Goal: Information Seeking & Learning: Learn about a topic

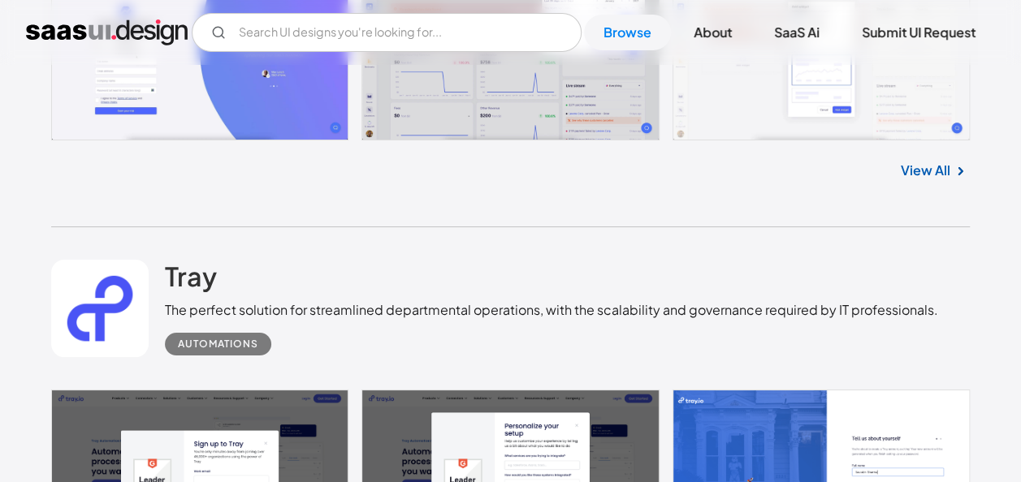
scroll to position [6057, 0]
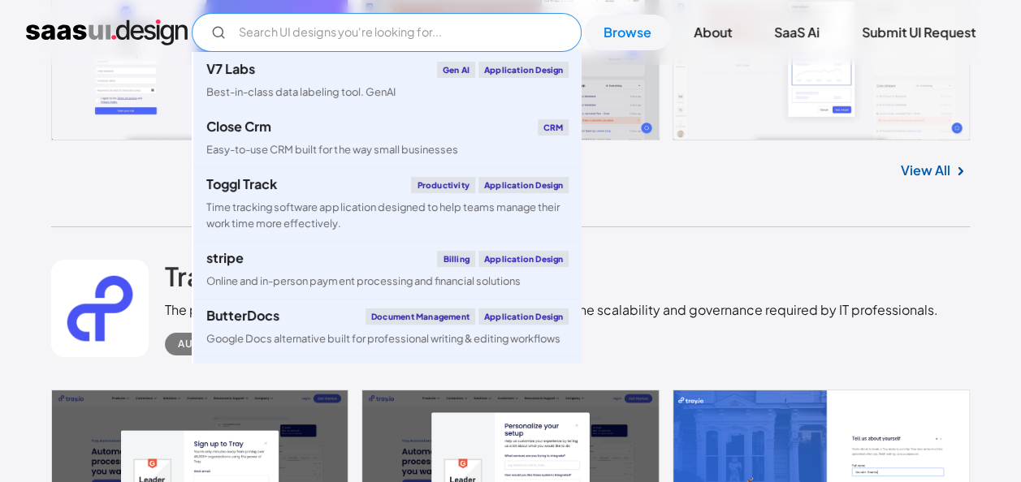
click at [394, 37] on input "Email Form" at bounding box center [387, 32] width 390 height 39
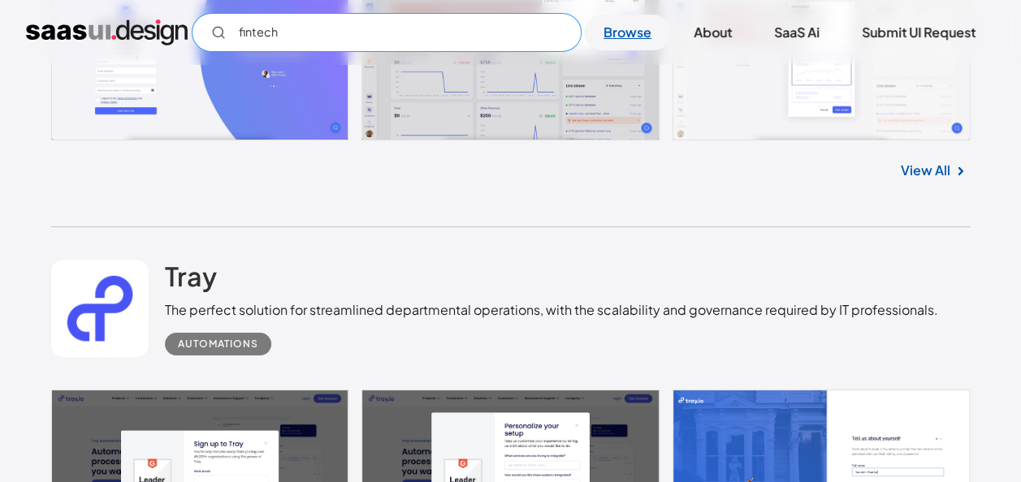
type input "fintech"
click at [620, 34] on link "Browse" at bounding box center [627, 33] width 87 height 36
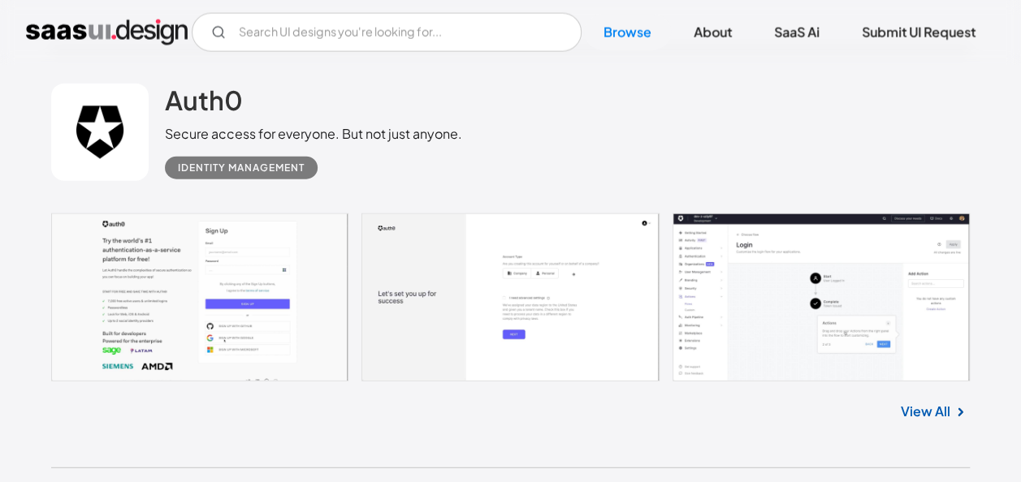
scroll to position [4951, 0]
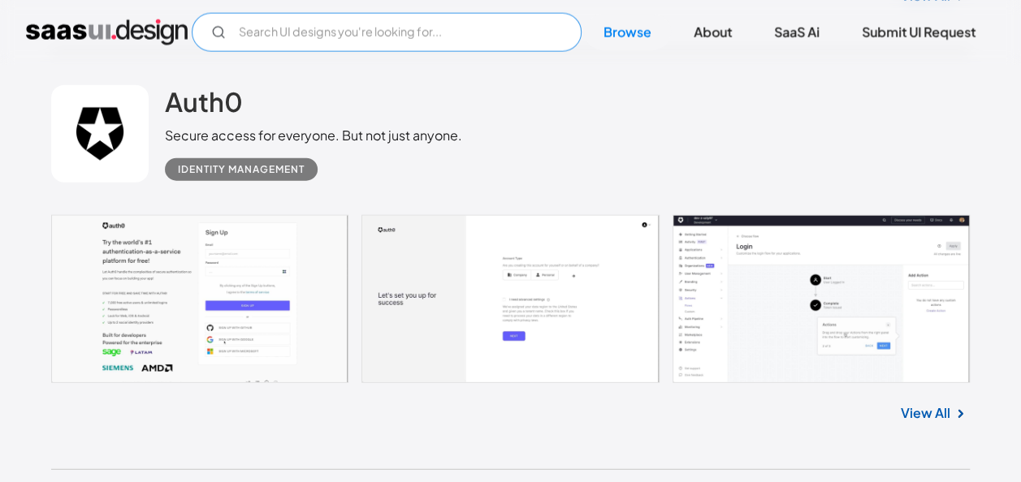
click at [376, 49] on input "Email Form" at bounding box center [387, 32] width 390 height 39
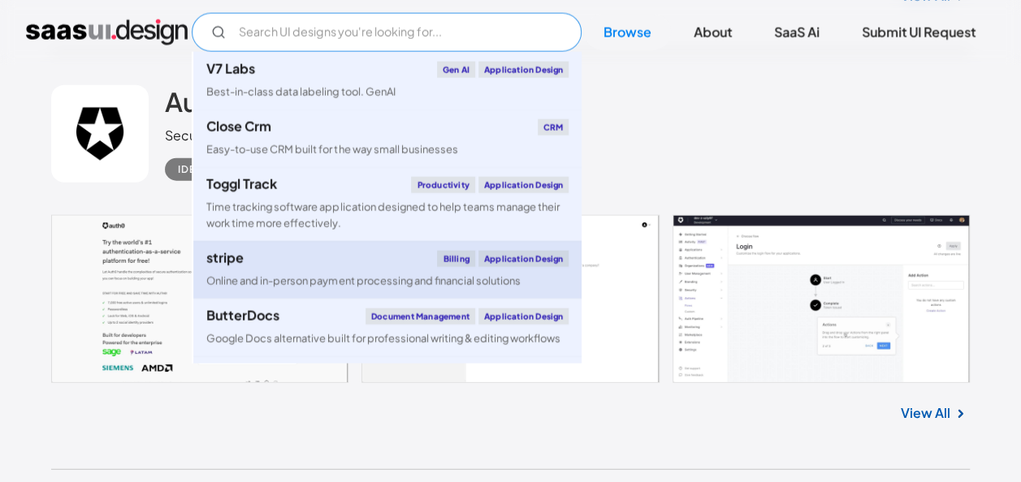
click at [216, 267] on link "stripe Billing Application Design Online and in-person payment processing and f…" at bounding box center [387, 270] width 388 height 58
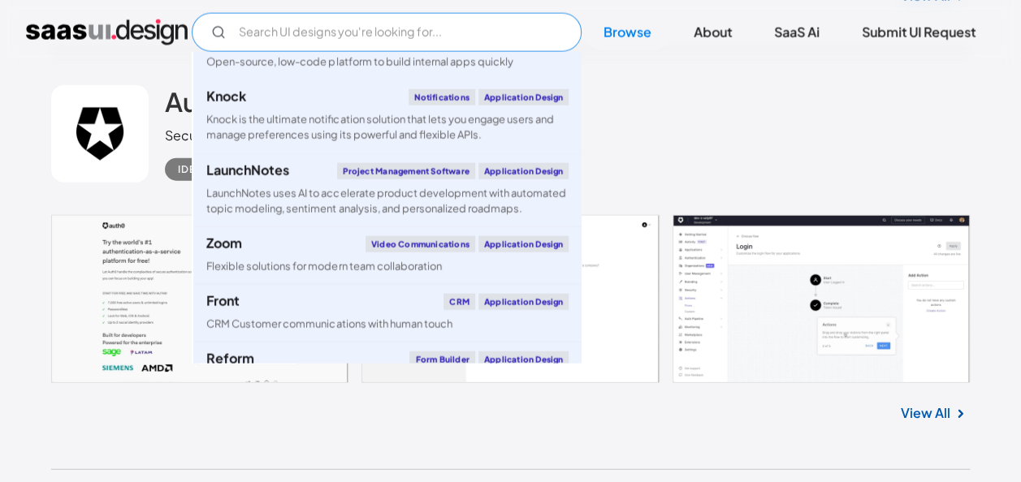
scroll to position [2962, 0]
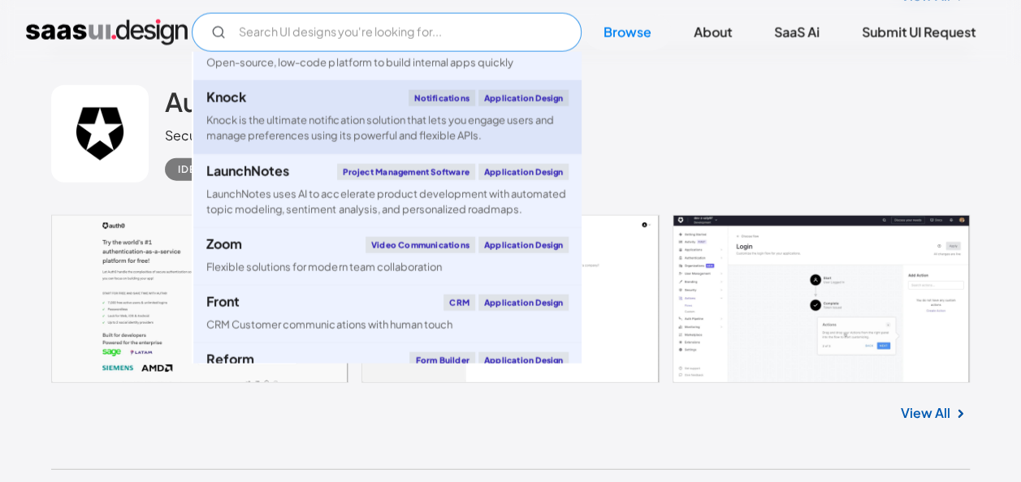
click at [330, 106] on div "Knock Notifications Application Design" at bounding box center [387, 98] width 362 height 16
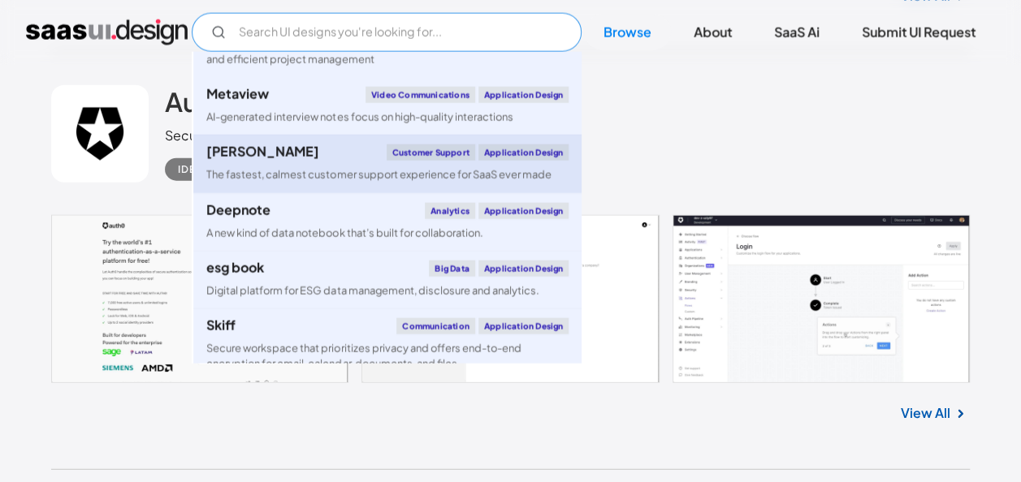
scroll to position [4148, 0]
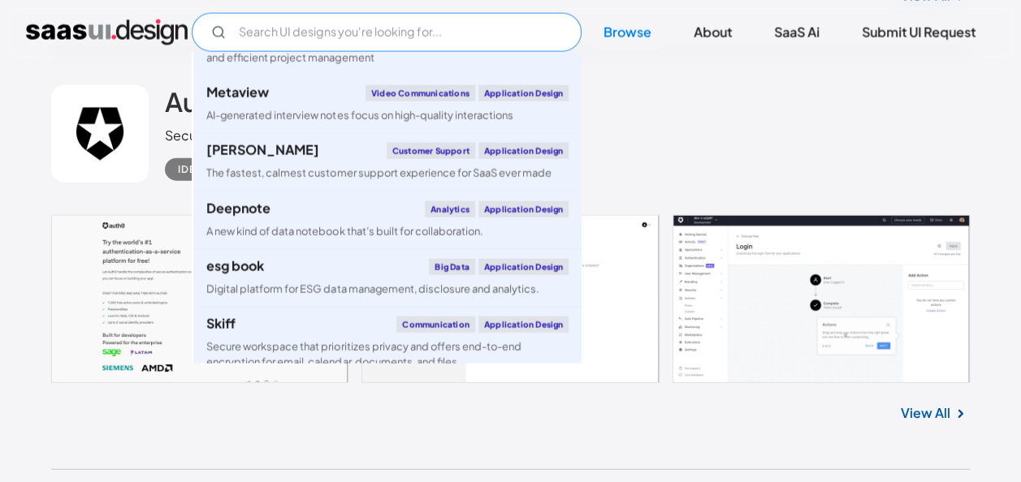
click at [399, 27] on input "Email Form" at bounding box center [387, 32] width 390 height 39
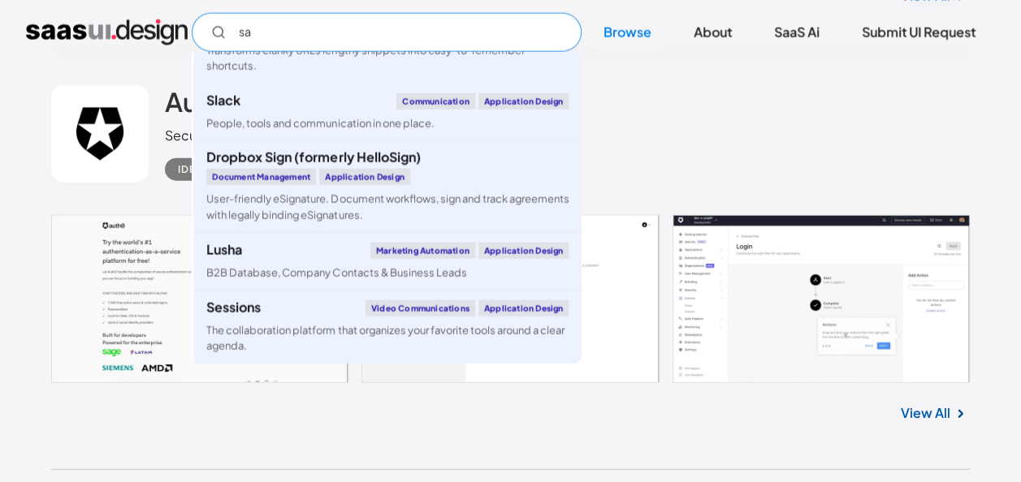
scroll to position [0, 0]
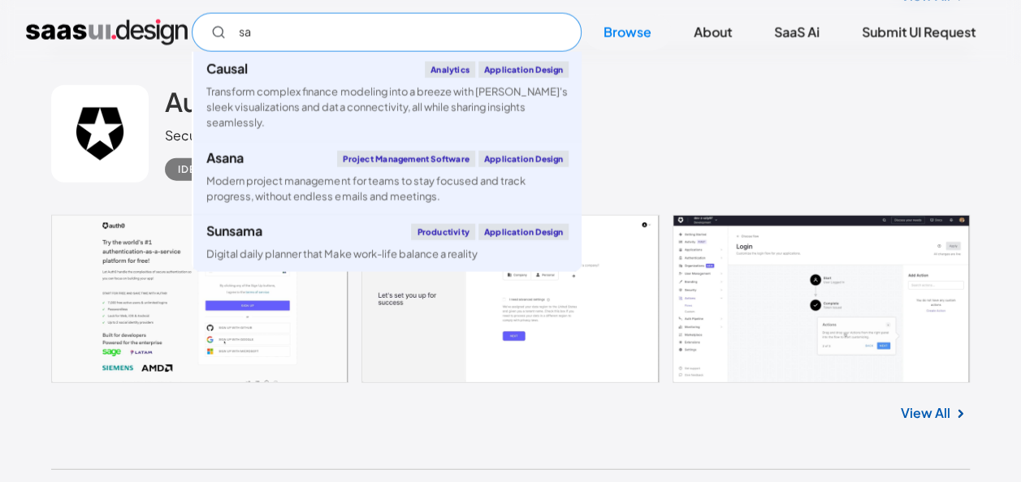
type input "s"
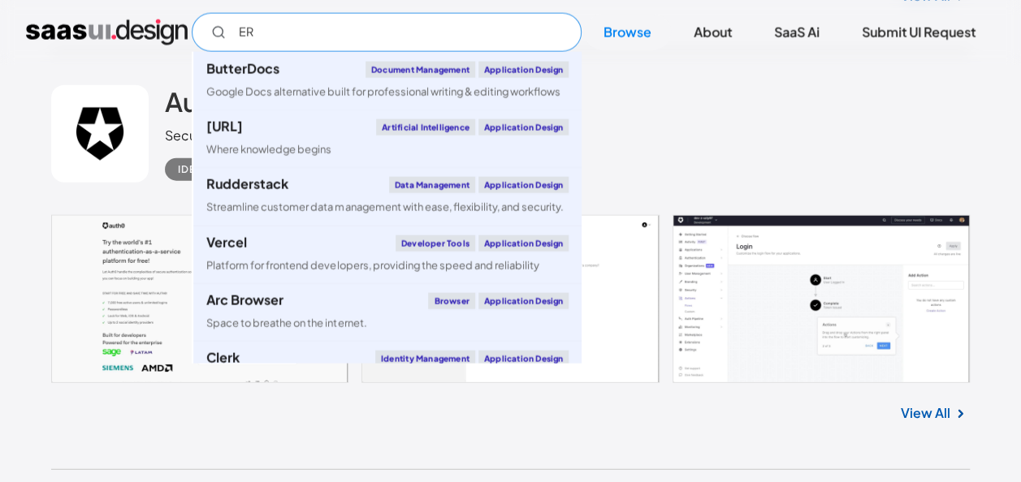
type input "E"
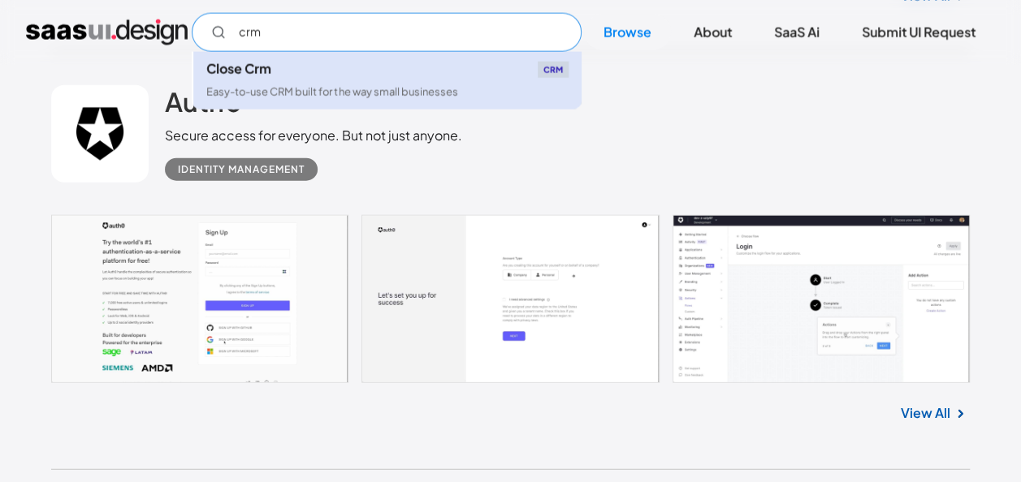
click at [337, 81] on link "Close Crm CRM Easy-to-use CRM built for the way small businesses" at bounding box center [387, 81] width 388 height 58
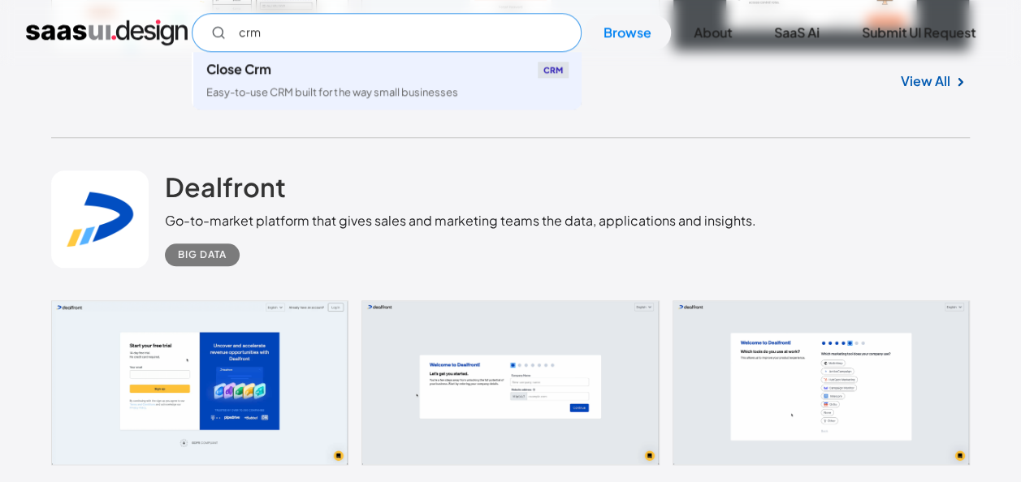
scroll to position [9956, 0]
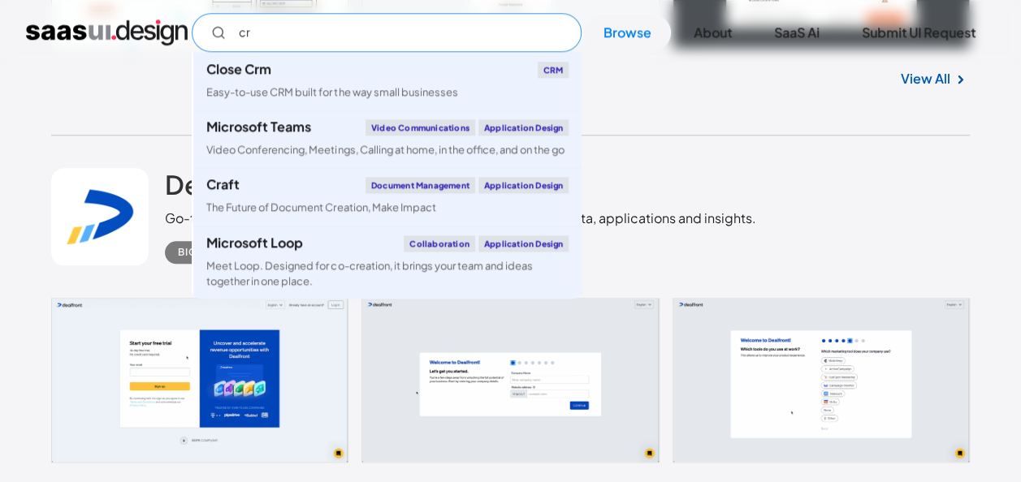
type input "c"
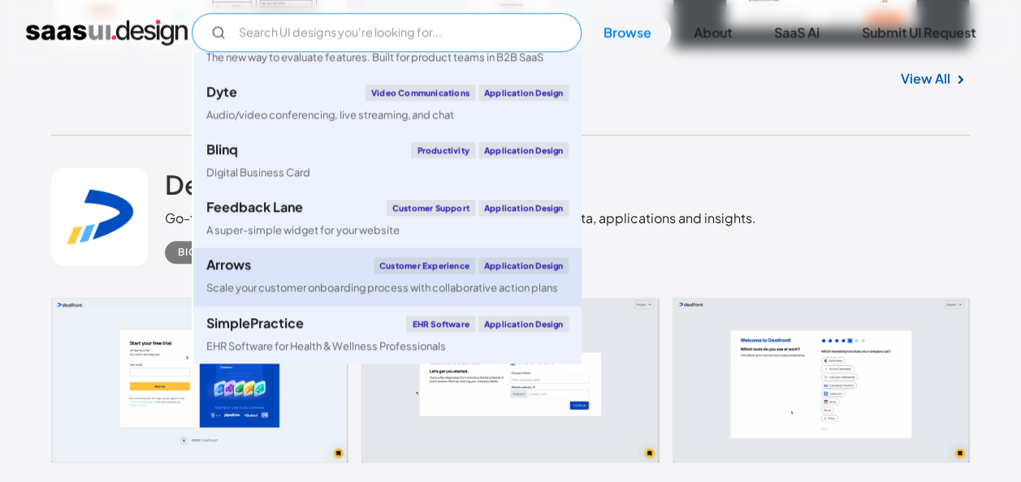
scroll to position [507, 0]
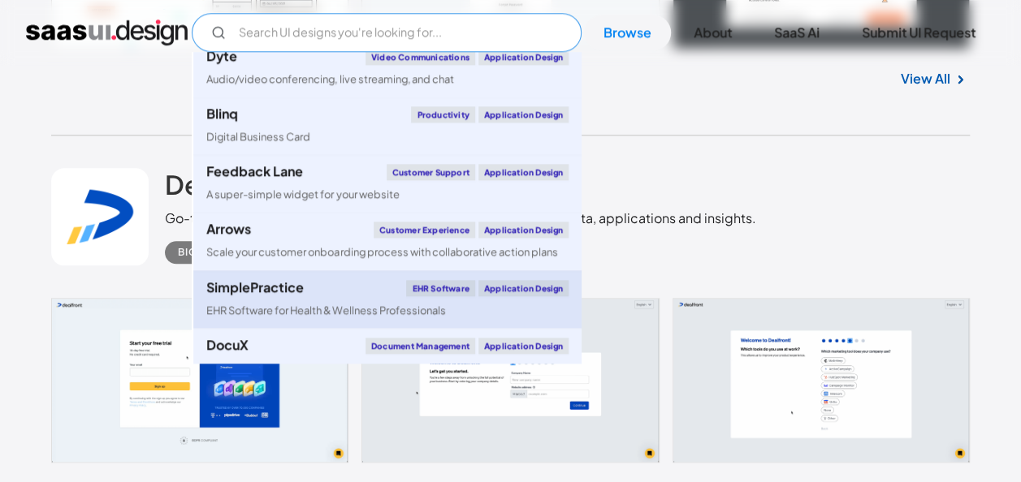
click at [248, 278] on link "SimplePractice EHR Software Application Design EHR Software for Health & Wellne…" at bounding box center [387, 299] width 388 height 58
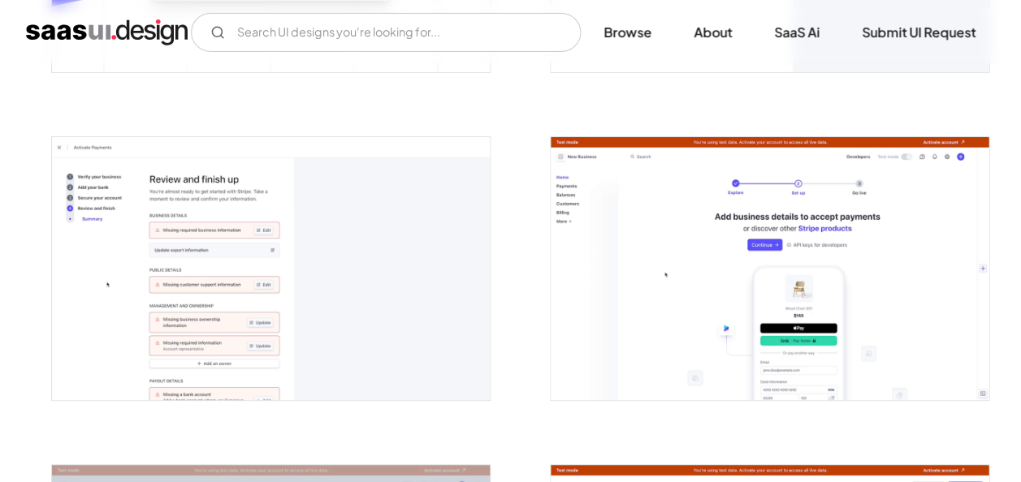
scroll to position [1226, 0]
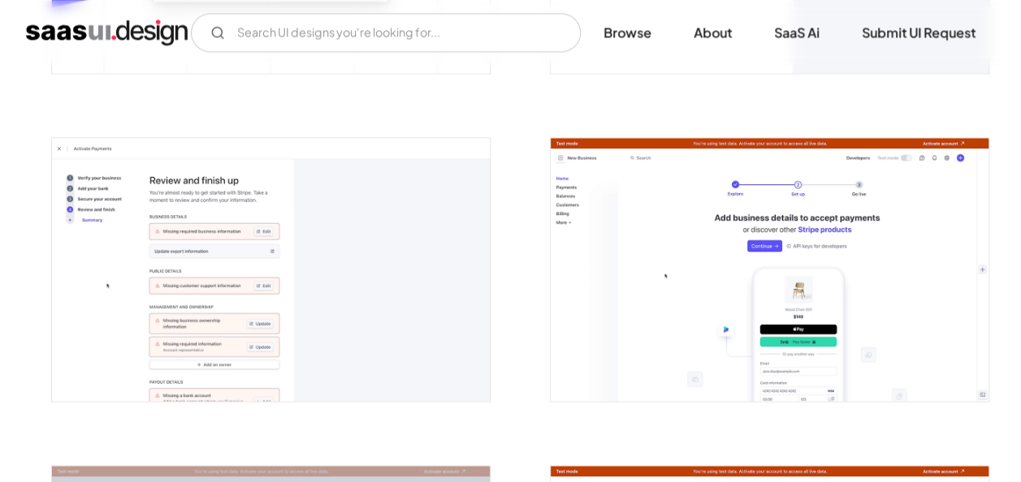
drag, startPoint x: 527, startPoint y: 394, endPoint x: 538, endPoint y: 244, distance: 150.6
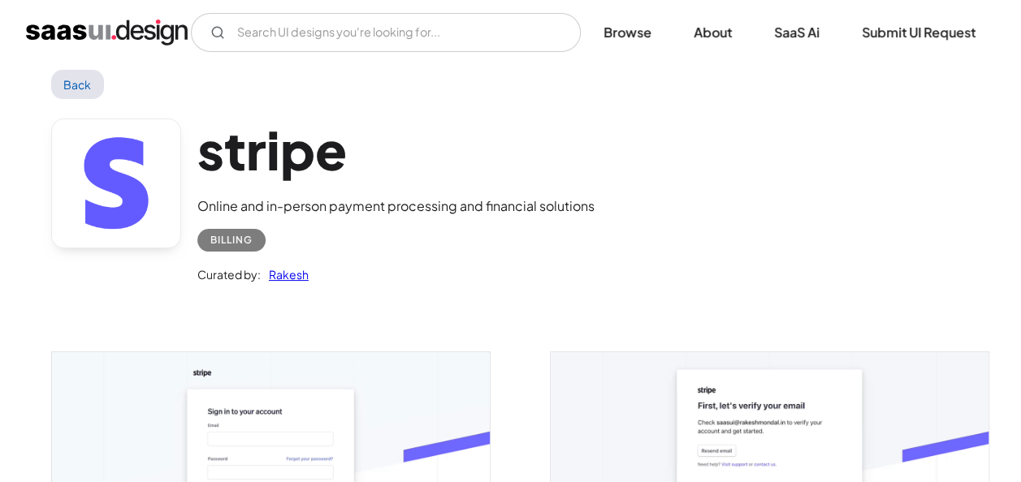
scroll to position [0, 0]
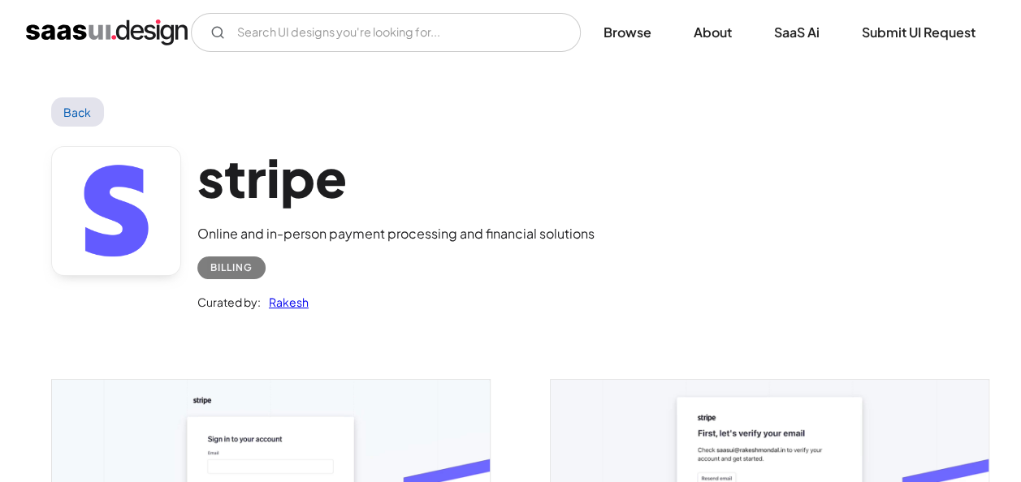
click at [87, 110] on link "Back" at bounding box center [77, 111] width 53 height 29
click at [81, 107] on link "Back" at bounding box center [77, 111] width 53 height 29
click at [93, 109] on link "Back" at bounding box center [77, 111] width 53 height 29
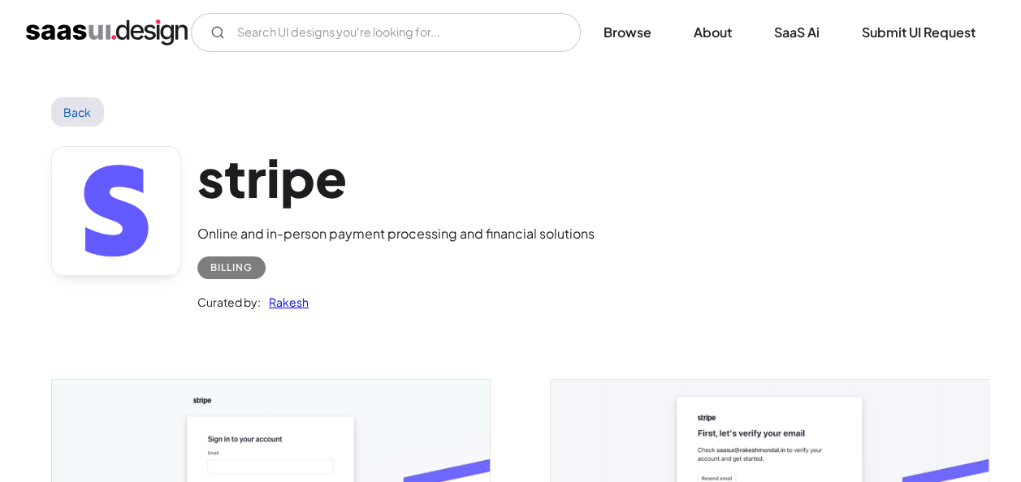
click at [93, 109] on link "Back" at bounding box center [77, 111] width 53 height 29
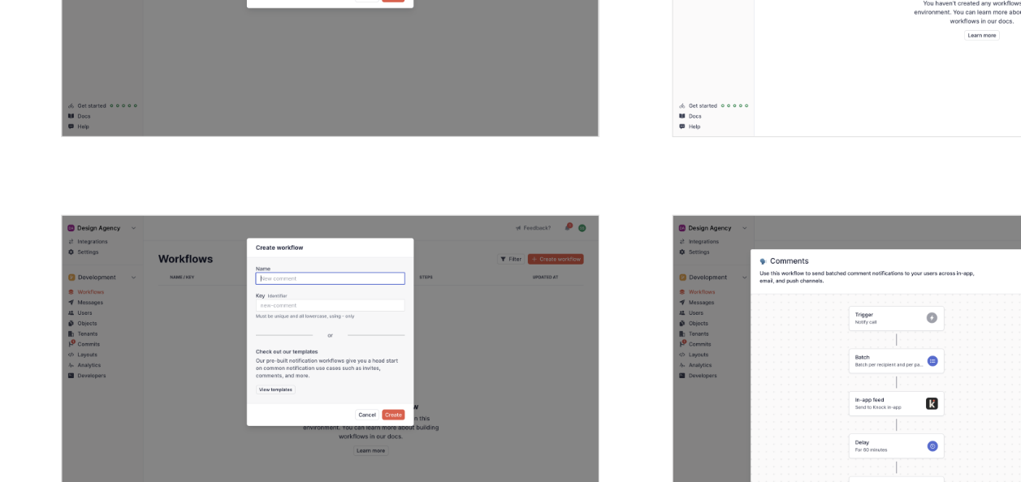
scroll to position [2506, 0]
drag, startPoint x: 276, startPoint y: 280, endPoint x: 226, endPoint y: 317, distance: 62.2
click at [226, 317] on img "open lightbox" at bounding box center [271, 402] width 438 height 274
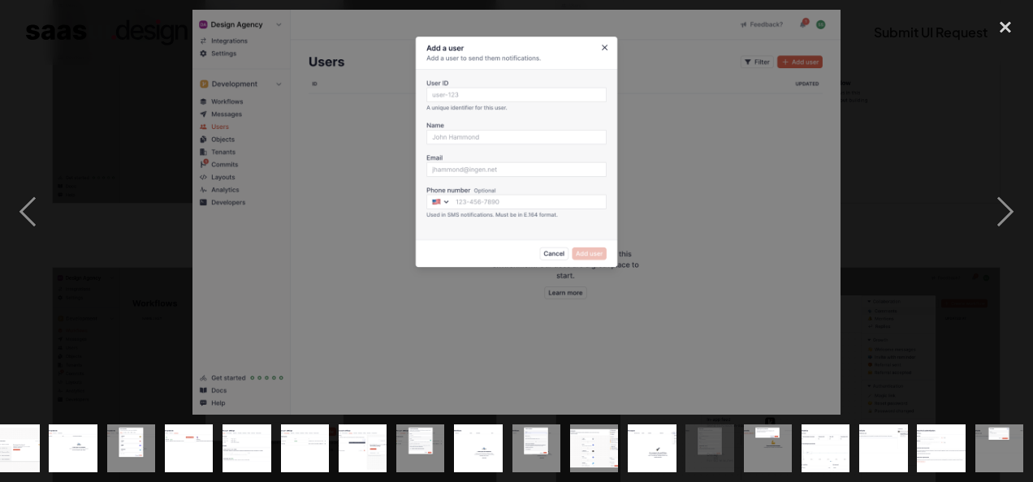
scroll to position [0, 308]
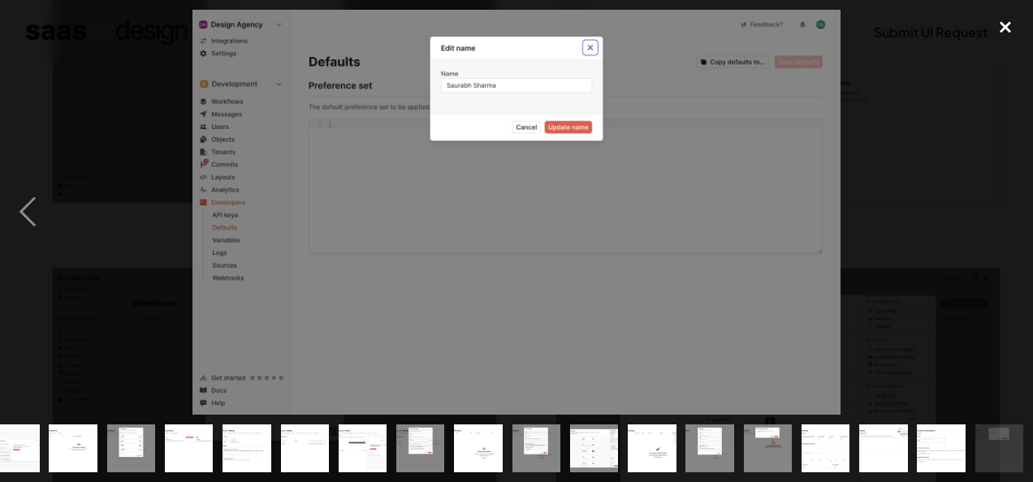
click at [1013, 28] on div "close lightbox" at bounding box center [1005, 28] width 55 height 36
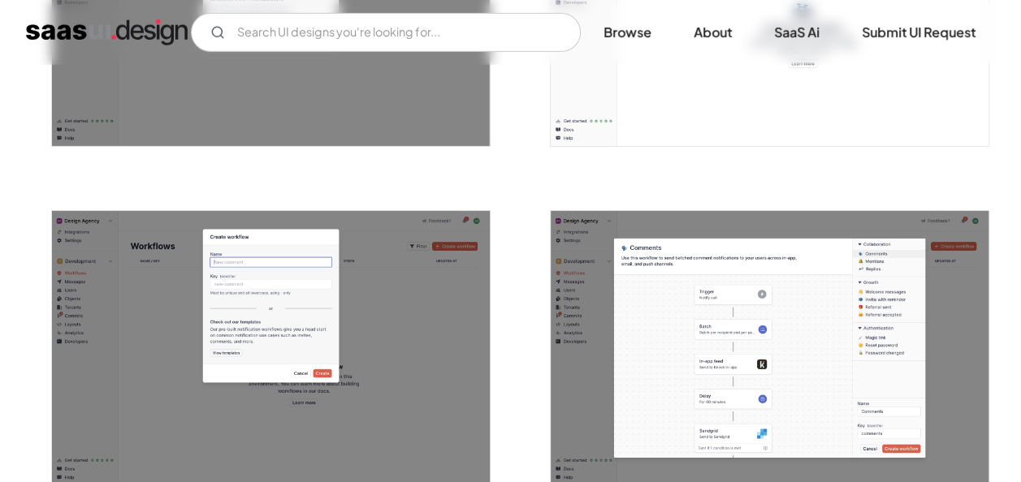
scroll to position [0, 0]
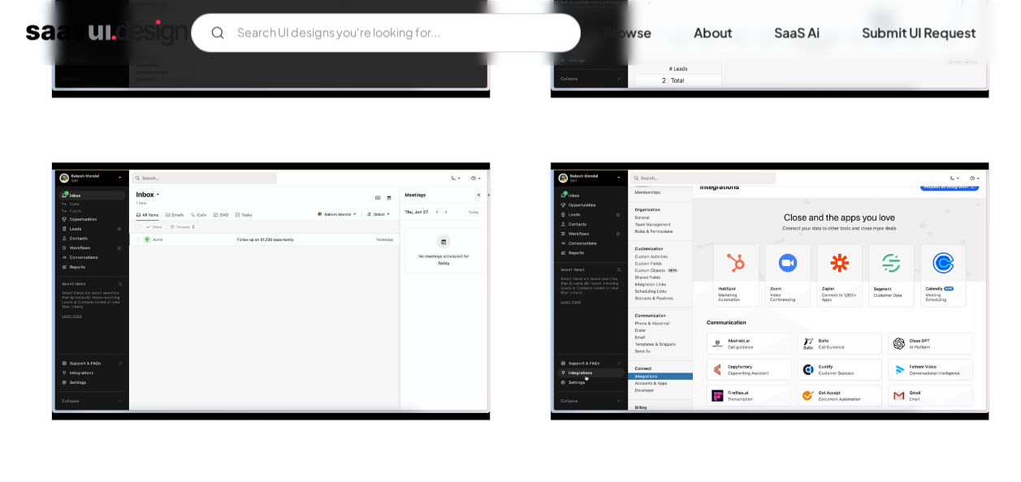
scroll to position [1187, 0]
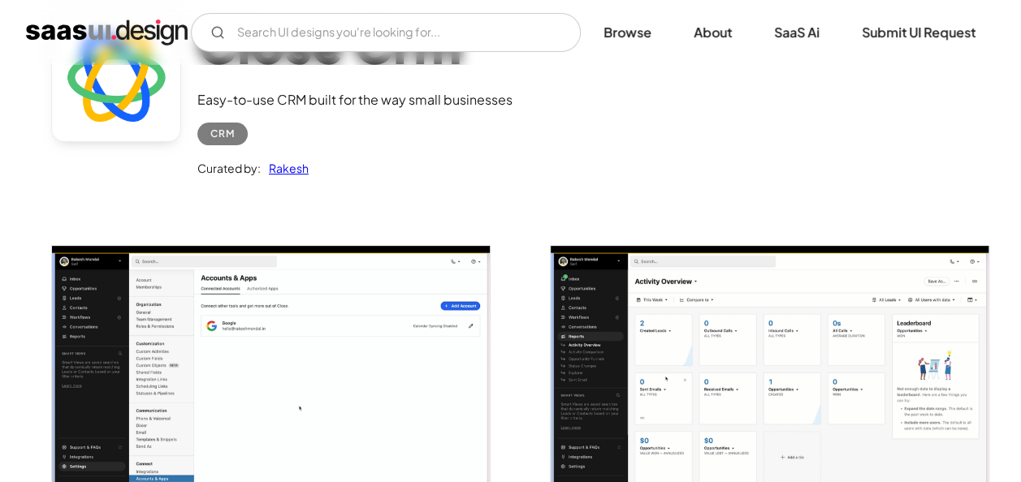
scroll to position [133, 0]
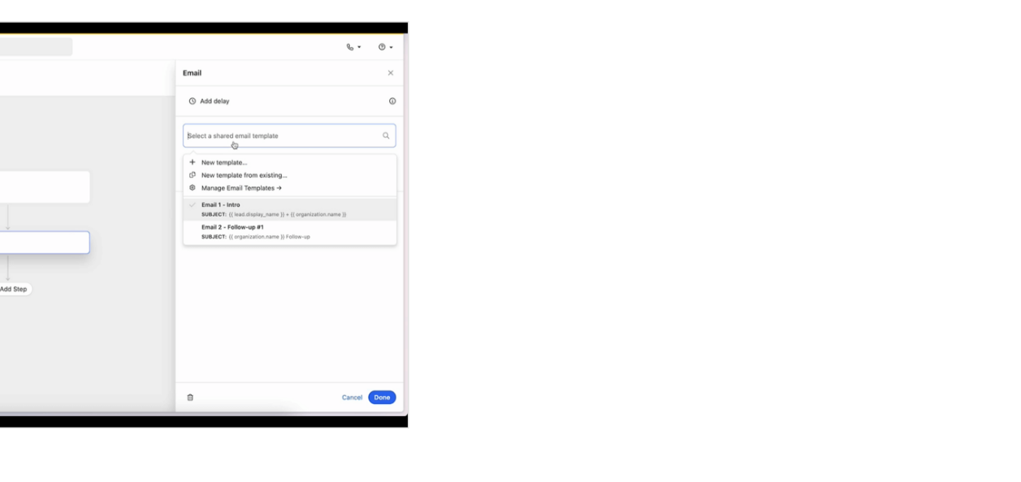
scroll to position [3742, 0]
